Goal: Check status: Check status

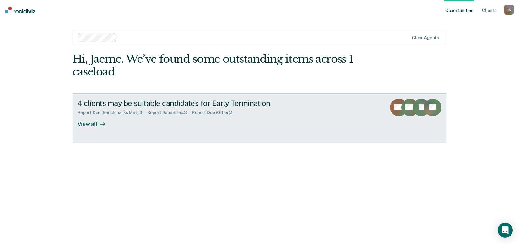
click at [105, 121] on div "View all" at bounding box center [94, 121] width 35 height 12
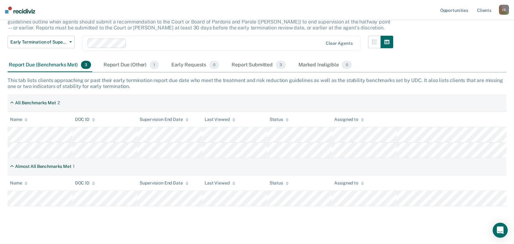
scroll to position [56, 0]
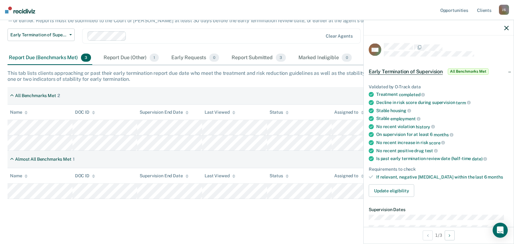
click at [117, 55] on div "Report Due (Other) 1" at bounding box center [131, 58] width 58 height 14
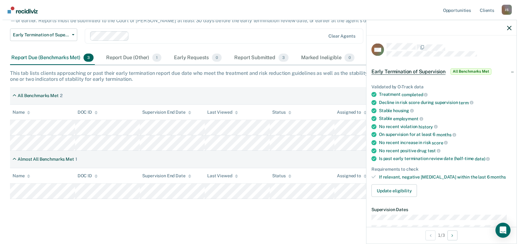
scroll to position [0, 0]
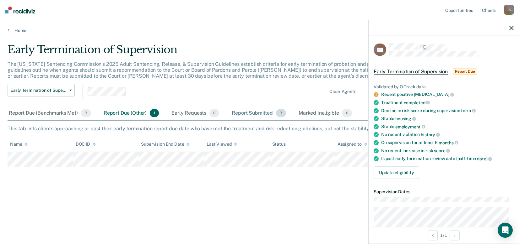
click at [258, 114] on div "Report Submitted 3" at bounding box center [258, 114] width 57 height 14
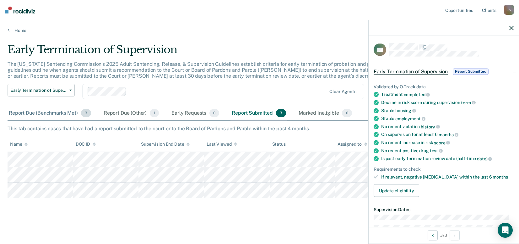
click at [44, 114] on div "Report Due (Benchmarks Met) 3" at bounding box center [50, 114] width 85 height 14
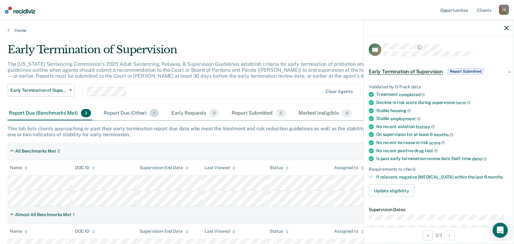
click at [125, 115] on div "Report Due (Other) 1" at bounding box center [131, 114] width 58 height 14
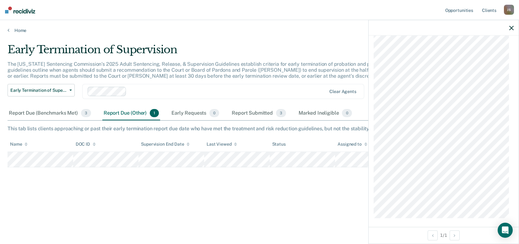
scroll to position [389, 0]
